Goal: Transaction & Acquisition: Purchase product/service

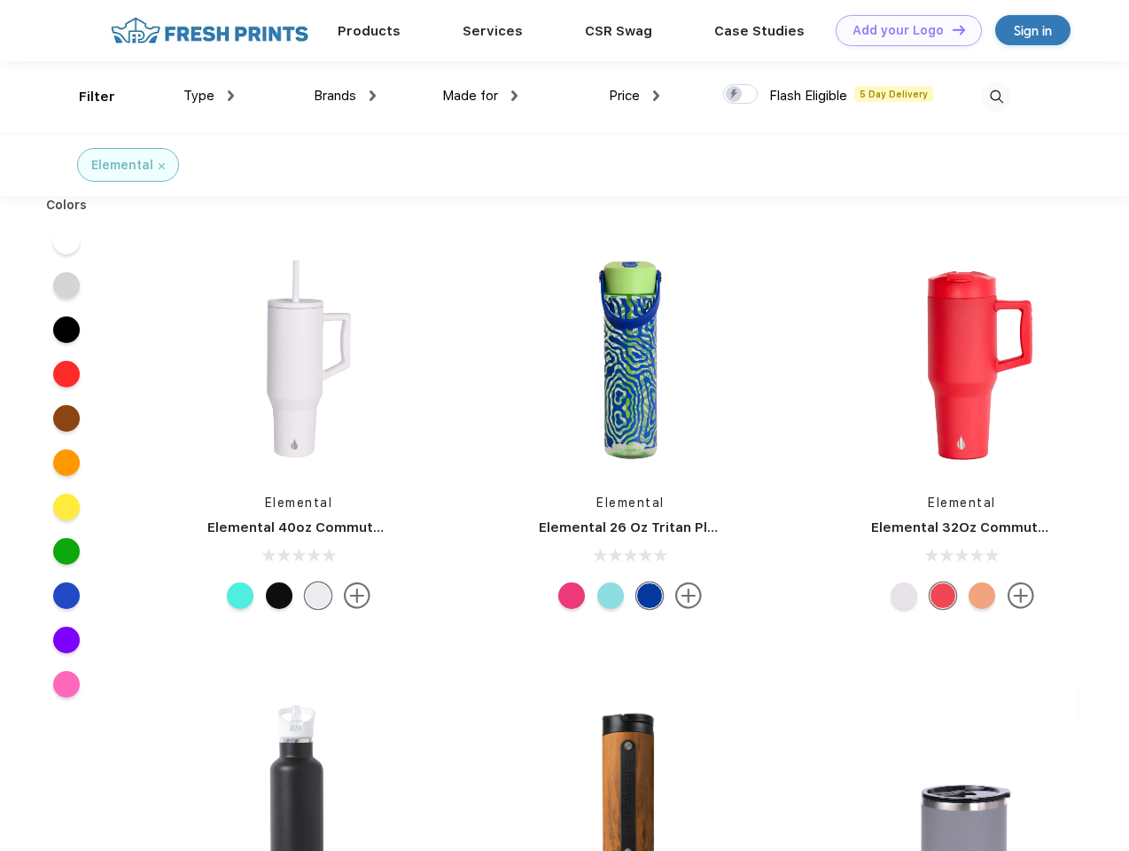
click at [902, 30] on link "Add your Logo Design Tool" at bounding box center [909, 30] width 146 height 31
click at [0, 0] on div "Design Tool" at bounding box center [0, 0] width 0 height 0
click at [951, 29] on link "Add your Logo Design Tool" at bounding box center [909, 30] width 146 height 31
click at [85, 97] on div "Filter" at bounding box center [97, 97] width 36 height 20
click at [209, 96] on span "Type" at bounding box center [198, 96] width 31 height 16
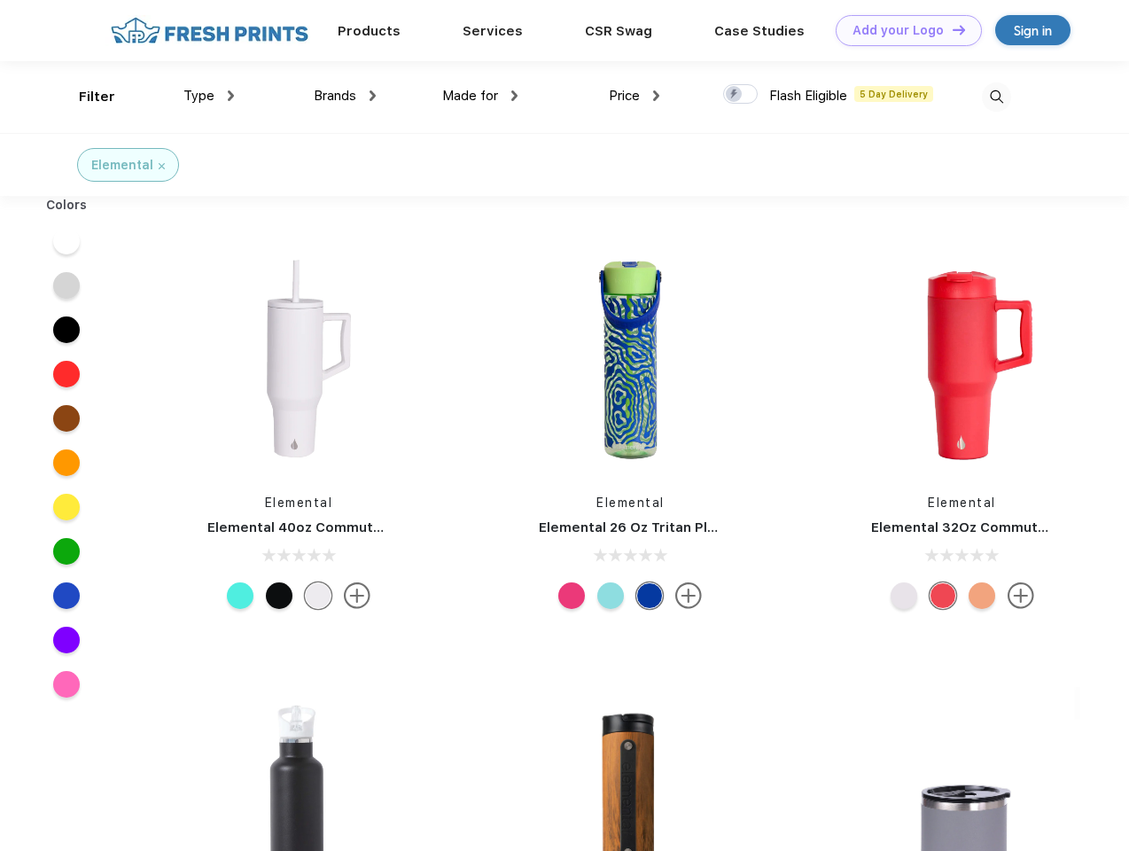
click at [345, 96] on span "Brands" at bounding box center [335, 96] width 43 height 16
click at [480, 96] on span "Made for" at bounding box center [470, 96] width 56 height 16
click at [635, 96] on span "Price" at bounding box center [624, 96] width 31 height 16
click at [741, 95] on div at bounding box center [740, 94] width 35 height 20
click at [735, 95] on input "checkbox" at bounding box center [729, 89] width 12 height 12
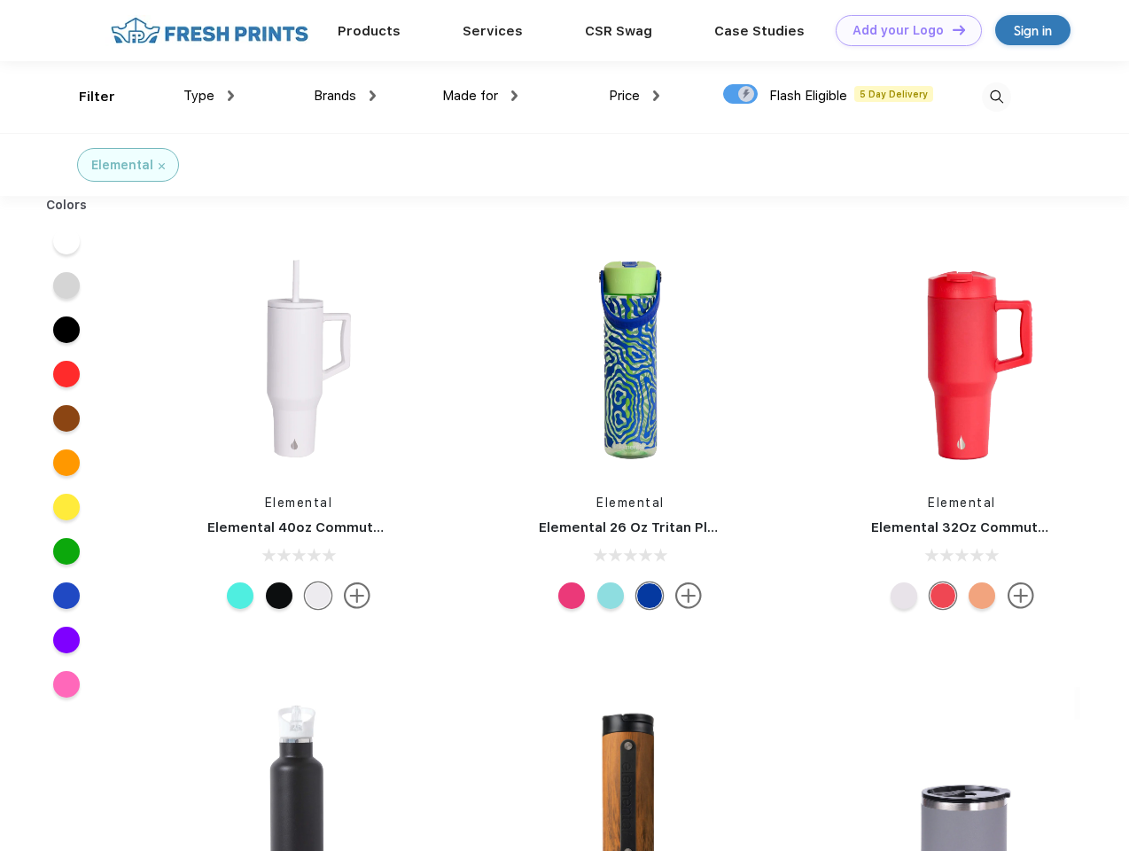
click at [996, 97] on img at bounding box center [996, 96] width 29 height 29
